Goal: Check status: Check status

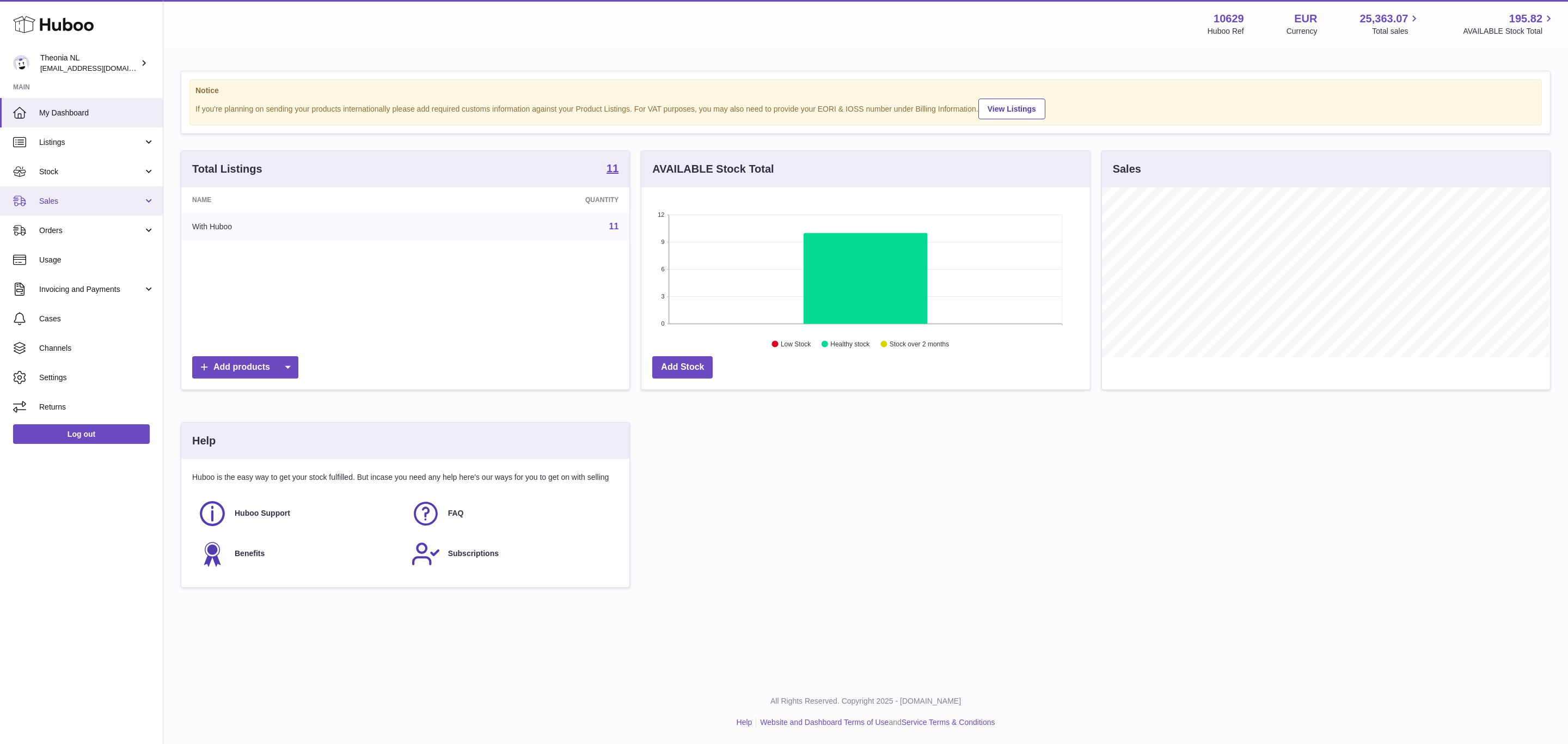
click at [85, 236] on span "Orders" at bounding box center [91, 230] width 104 height 10
click at [75, 206] on span "Sales" at bounding box center [91, 201] width 104 height 10
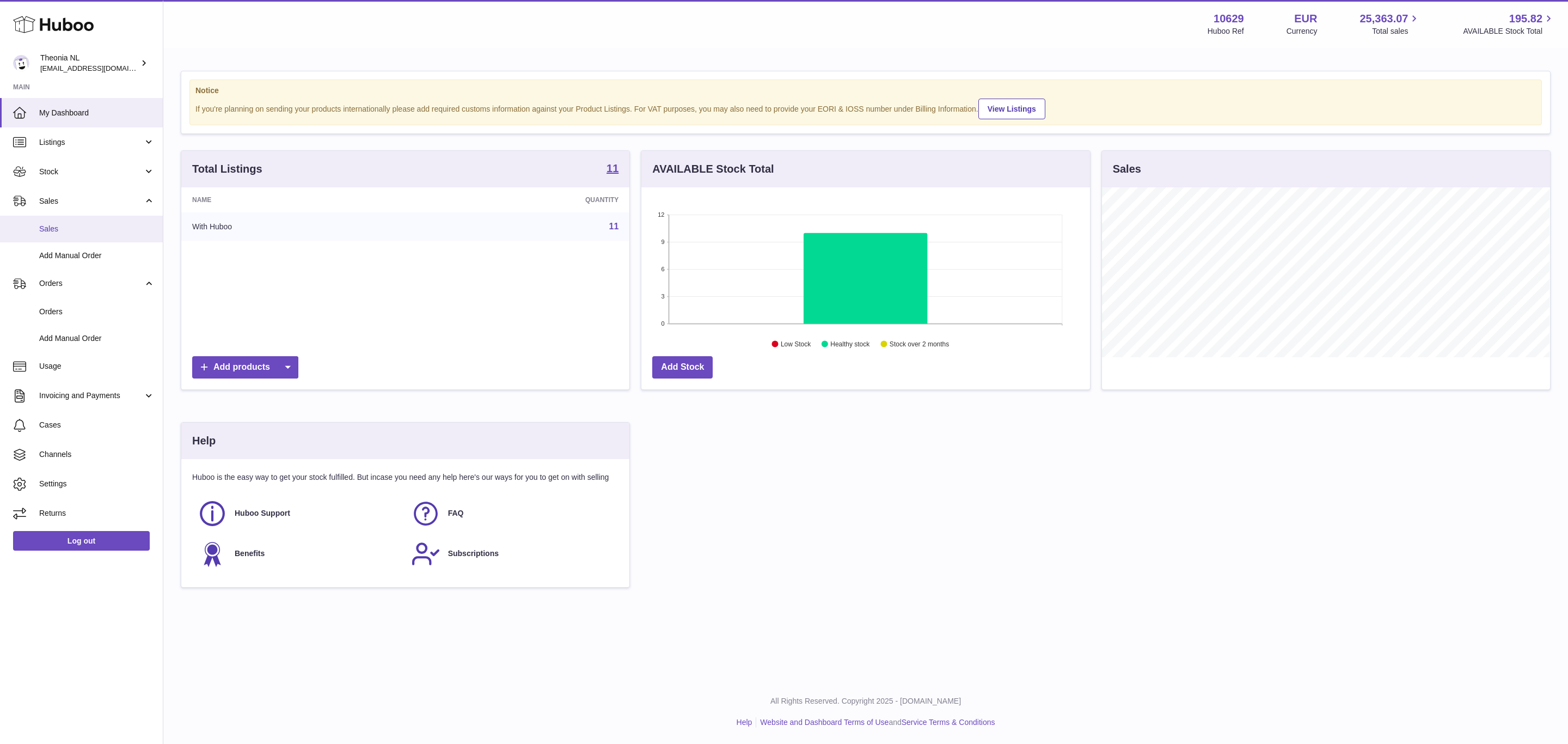
click at [79, 234] on span "Sales" at bounding box center [97, 229] width 116 height 10
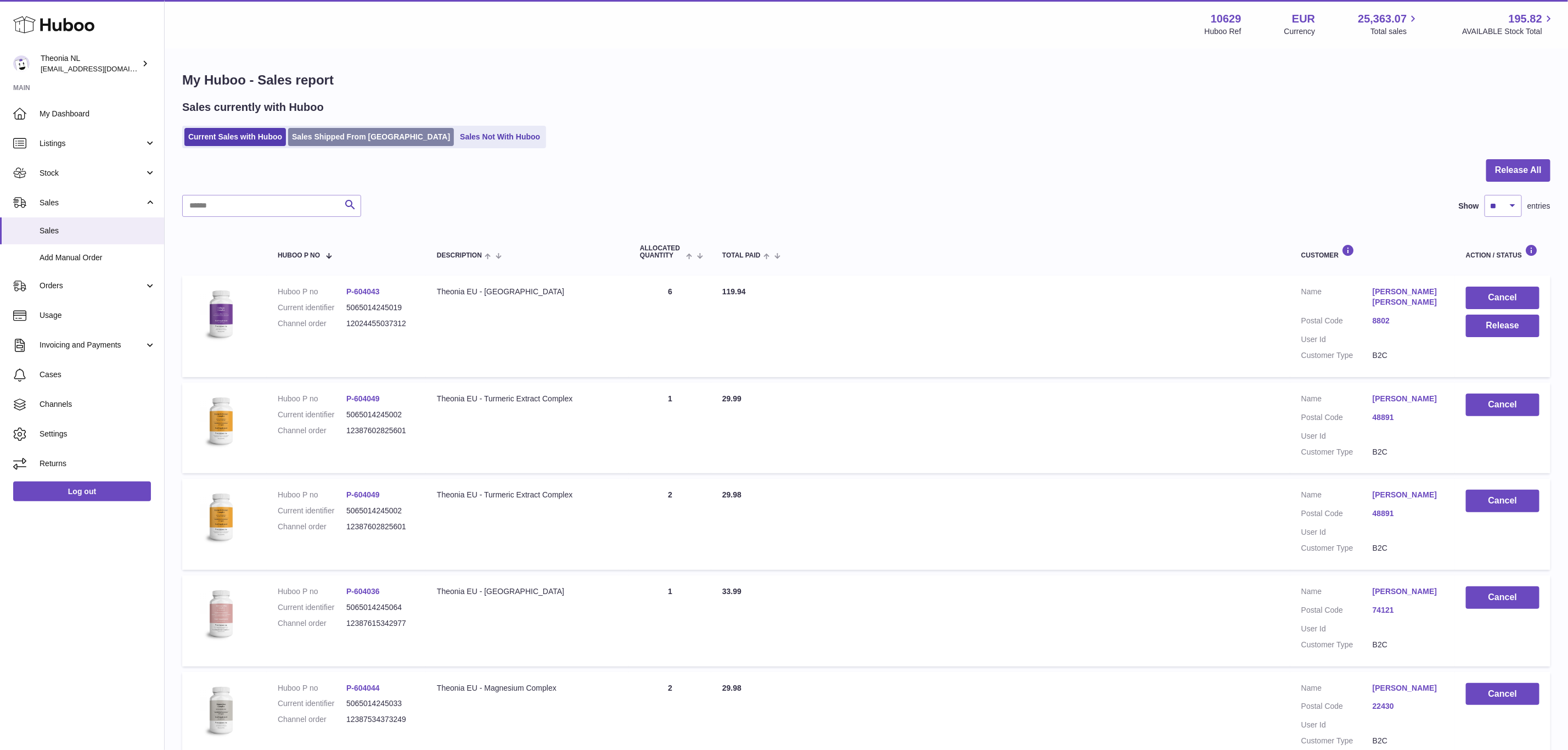
click at [373, 146] on link "Sales Shipped From [GEOGRAPHIC_DATA]" at bounding box center [371, 137] width 166 height 18
click at [367, 146] on link "Sales Shipped From [GEOGRAPHIC_DATA]" at bounding box center [371, 137] width 166 height 18
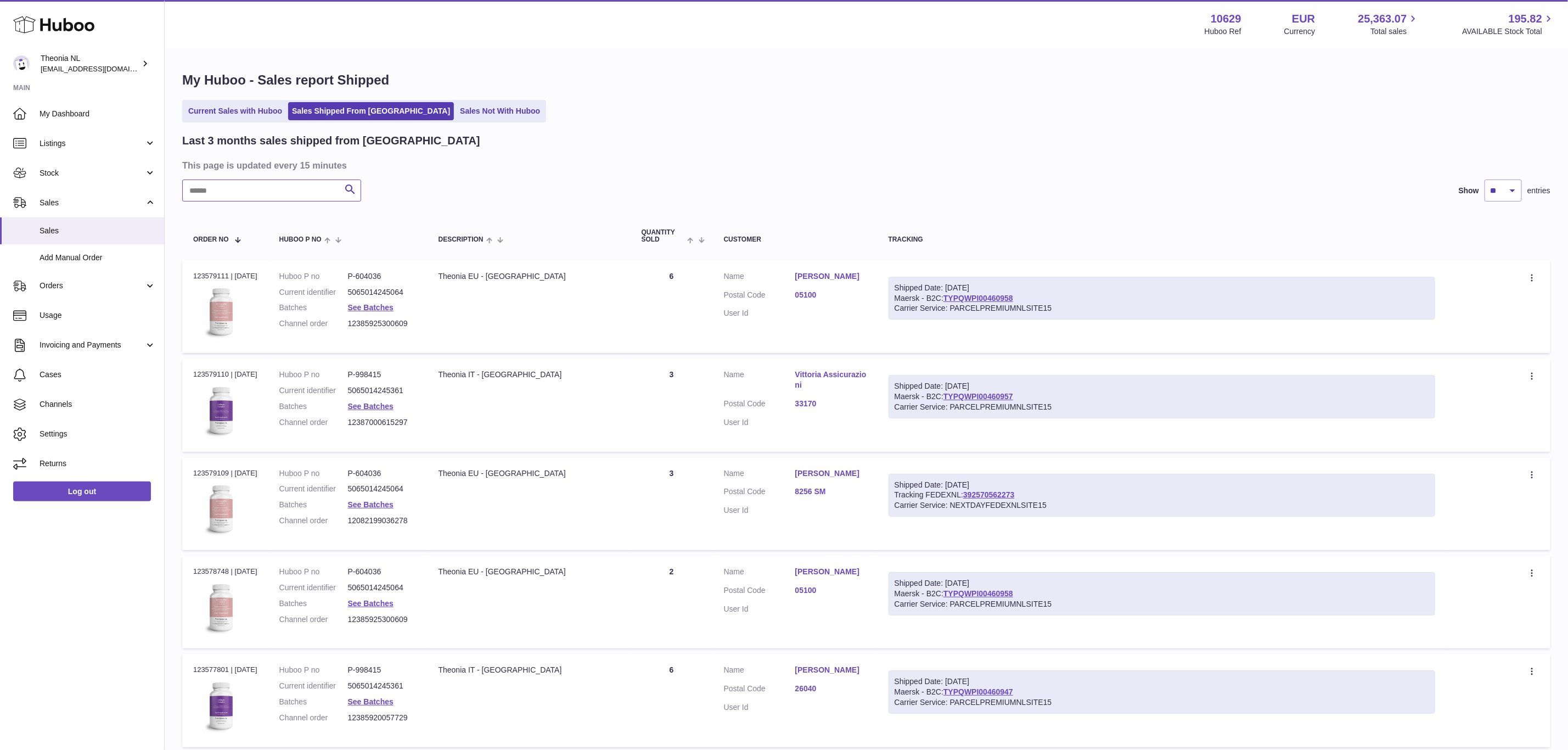
click at [315, 201] on input "text" at bounding box center [272, 190] width 179 height 22
paste input "**********"
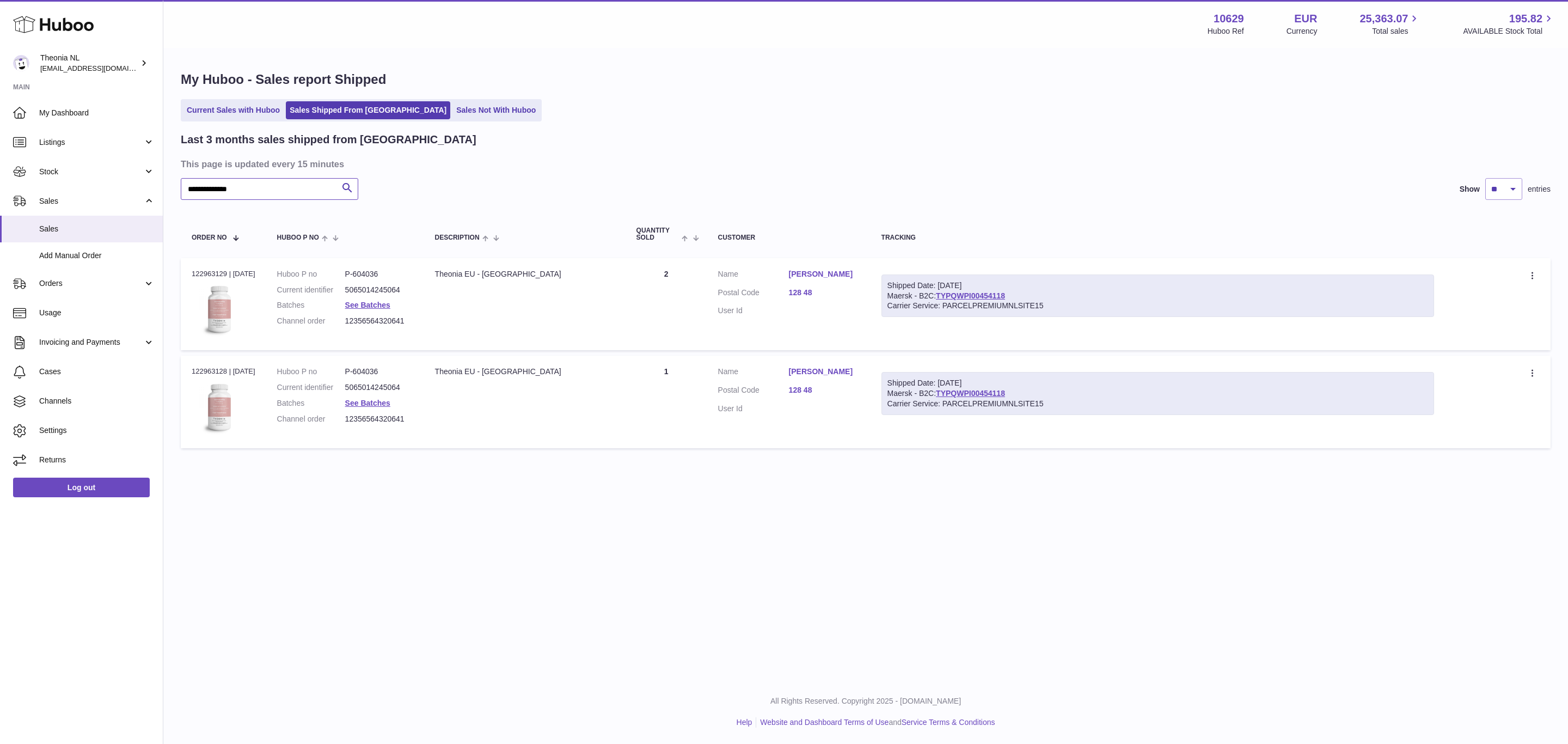
type input "**********"
drag, startPoint x: 1049, startPoint y: 314, endPoint x: 957, endPoint y: 314, distance: 92.0
click at [957, 314] on div "Shipped Date: [DATE] Maersk - B2C: TYPQWPI00454118 Carrier Service: PARCELPREMI…" at bounding box center [1158, 296] width 553 height 43
click at [1065, 235] on th "Tracking" at bounding box center [1158, 234] width 575 height 36
drag, startPoint x: 1045, startPoint y: 315, endPoint x: 956, endPoint y: 317, distance: 89.0
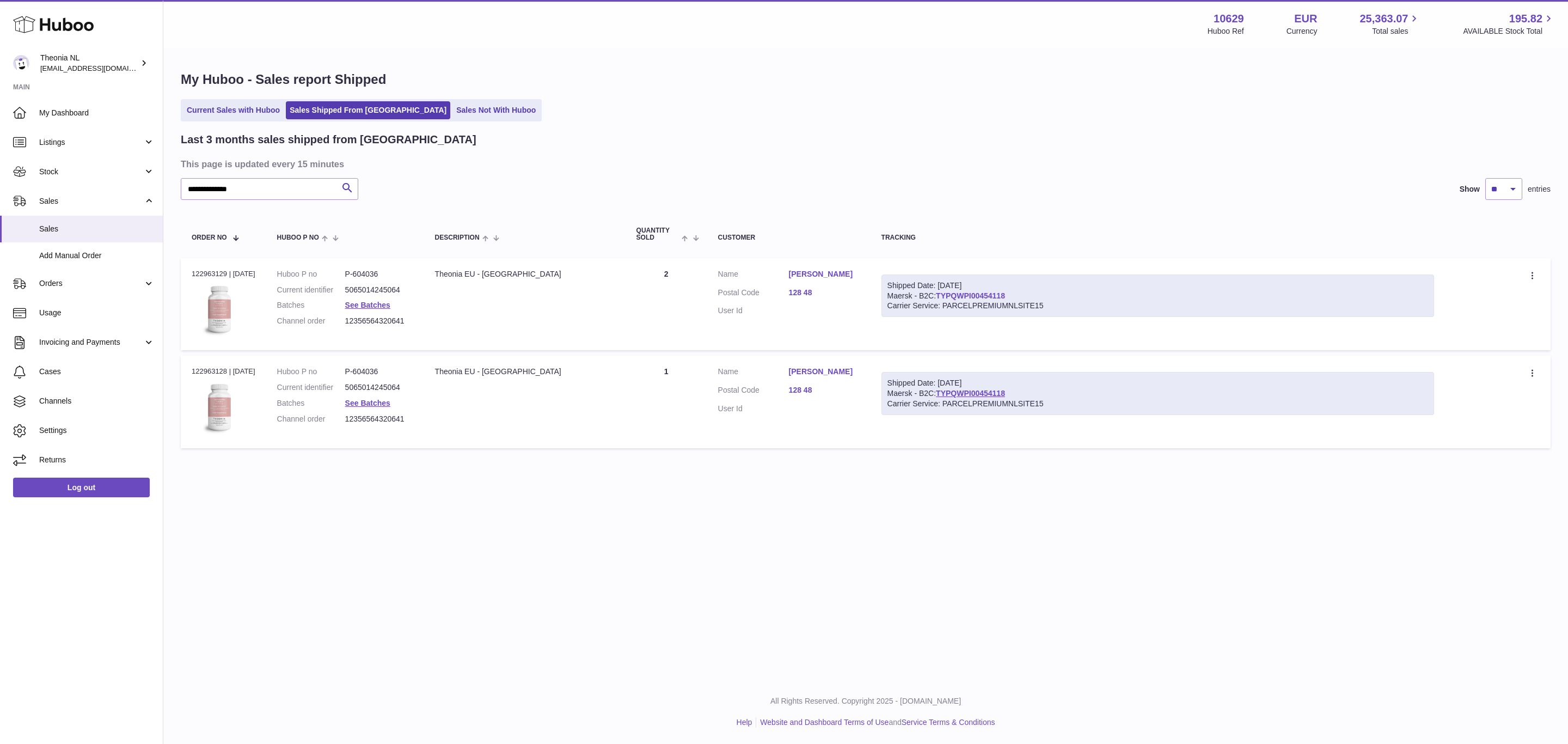
click at [956, 317] on div "Shipped Date: [DATE] Maersk - B2C: TYPQWPI00454118 Carrier Service: PARCELPREMI…" at bounding box center [1158, 296] width 553 height 43
copy link "TYPQWPI00454118"
drag, startPoint x: 1049, startPoint y: 318, endPoint x: 956, endPoint y: 322, distance: 93.1
click at [956, 317] on div "Shipped Date: [DATE] Maersk - B2C: TYPQWPI00454118 Carrier Service: PARCELPREMI…" at bounding box center [1158, 296] width 553 height 43
copy link "TYPQWPI00454118"
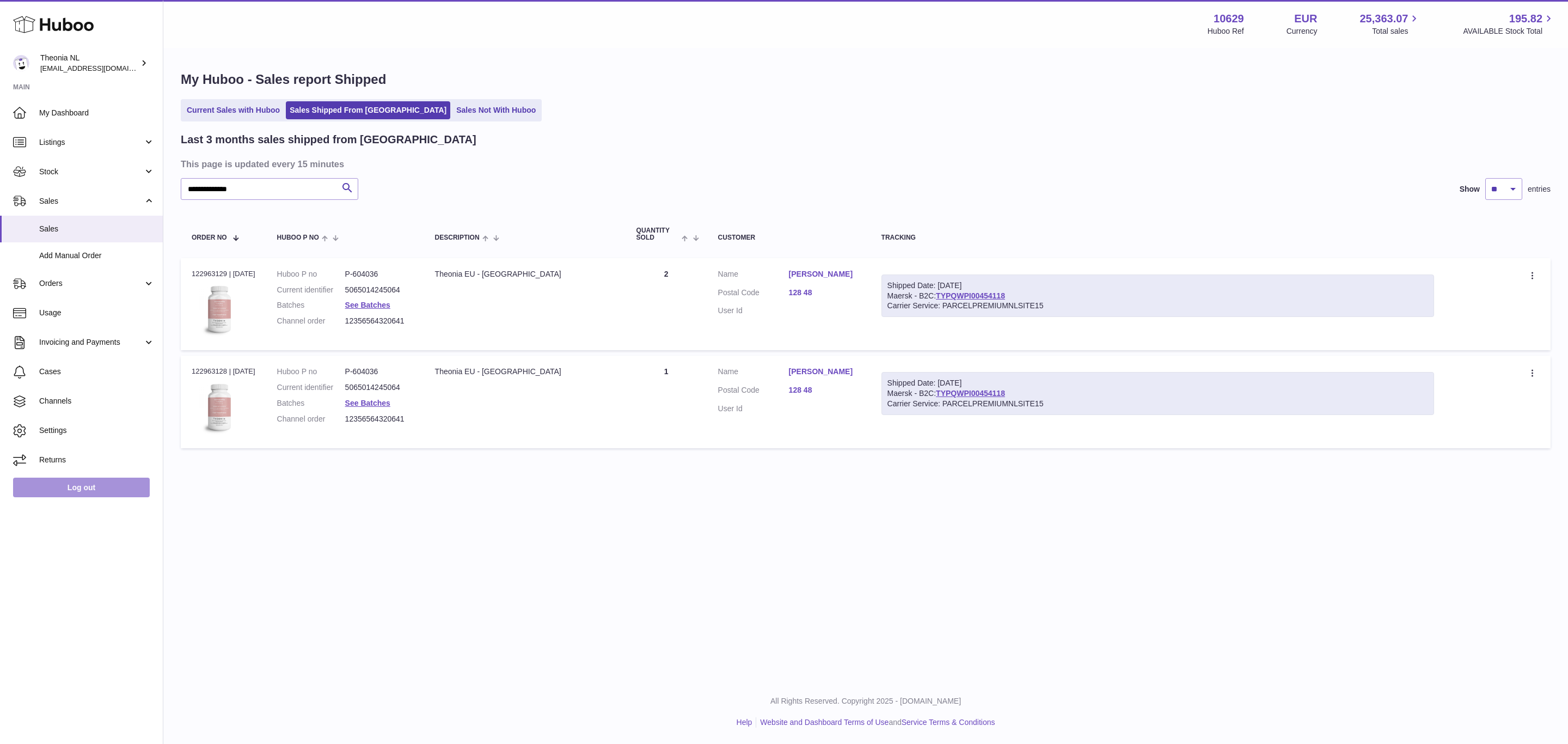
drag, startPoint x: 88, startPoint y: 508, endPoint x: 96, endPoint y: 507, distance: 8.1
click at [88, 497] on link "Log out" at bounding box center [81, 487] width 137 height 19
